Goal: Find specific page/section: Find specific page/section

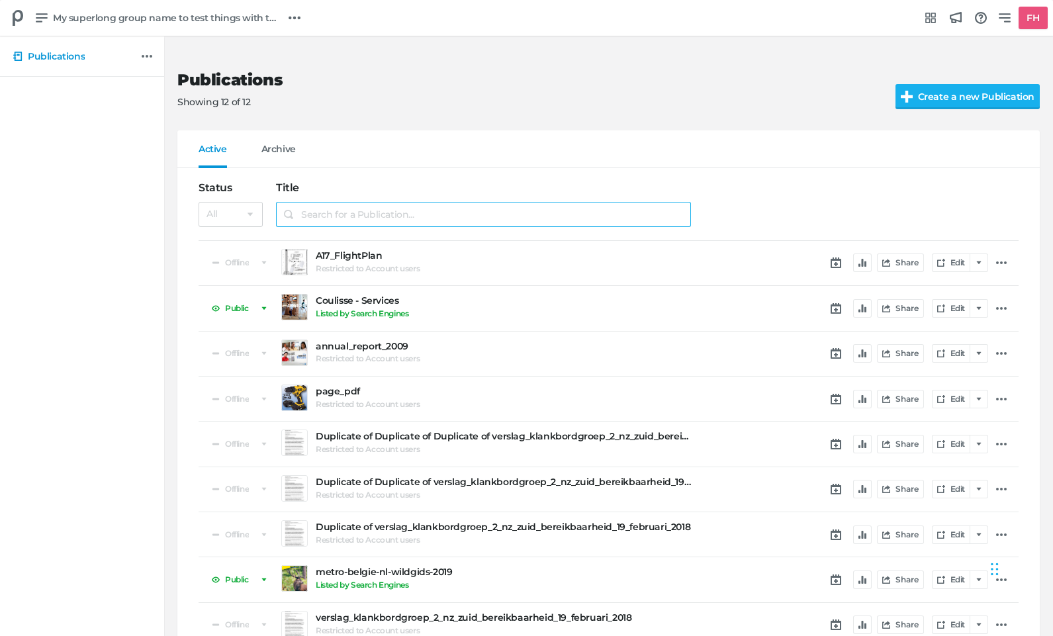
click at [395, 207] on input "search" at bounding box center [483, 214] width 415 height 25
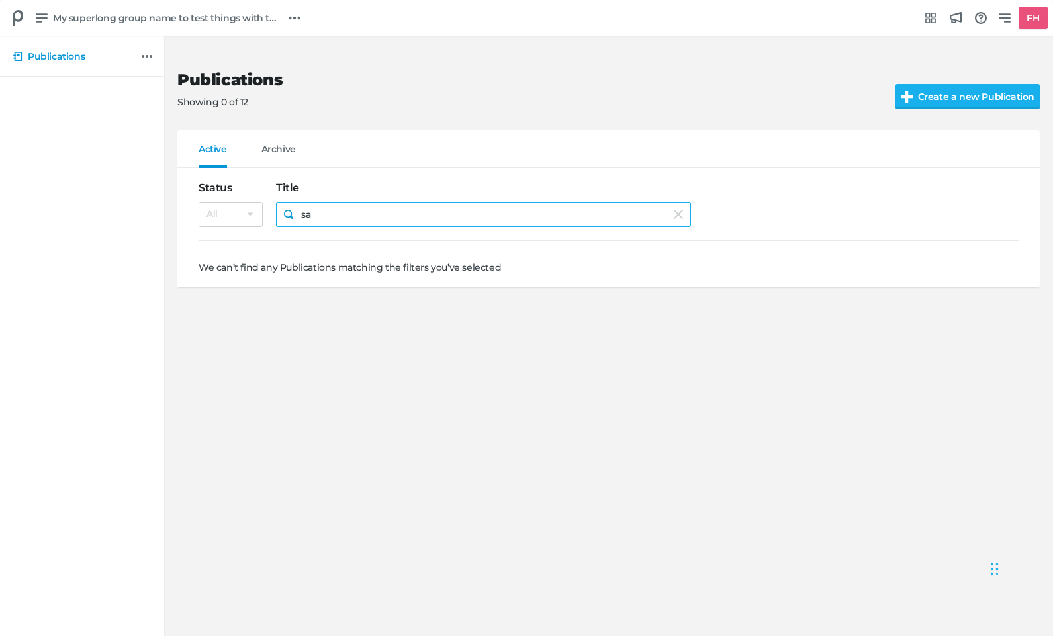
type input "s"
type input "d"
type input "f"
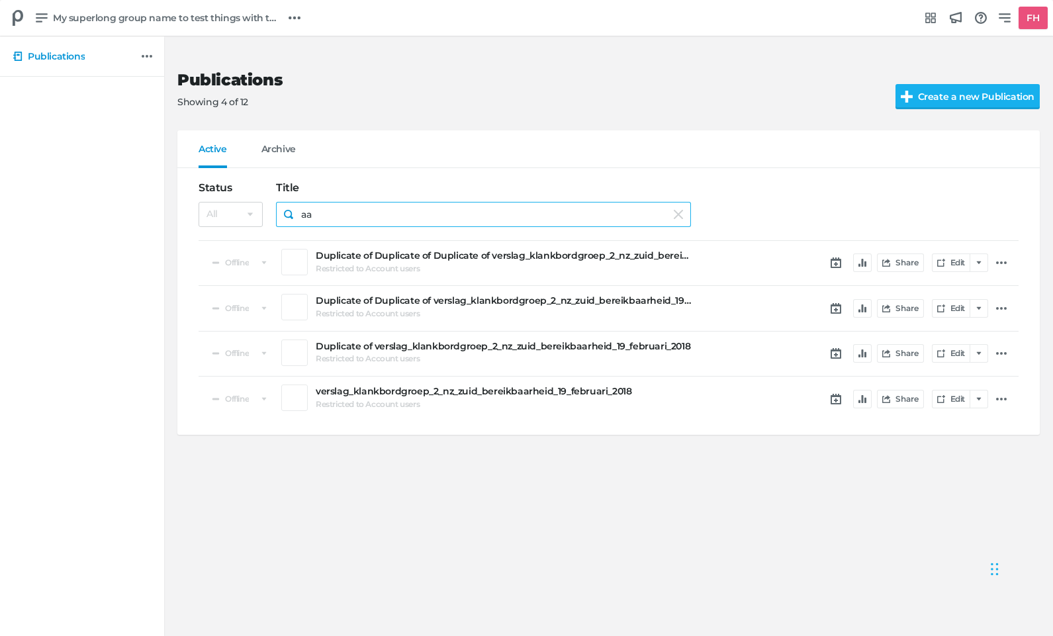
type input "a"
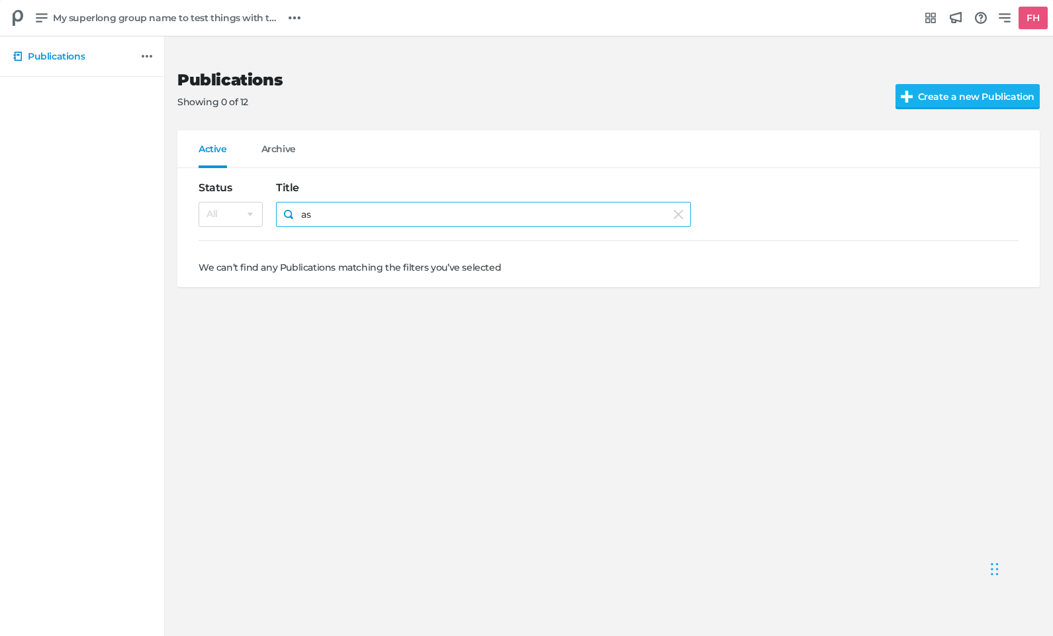
type input "a"
